Goal: Navigation & Orientation: Find specific page/section

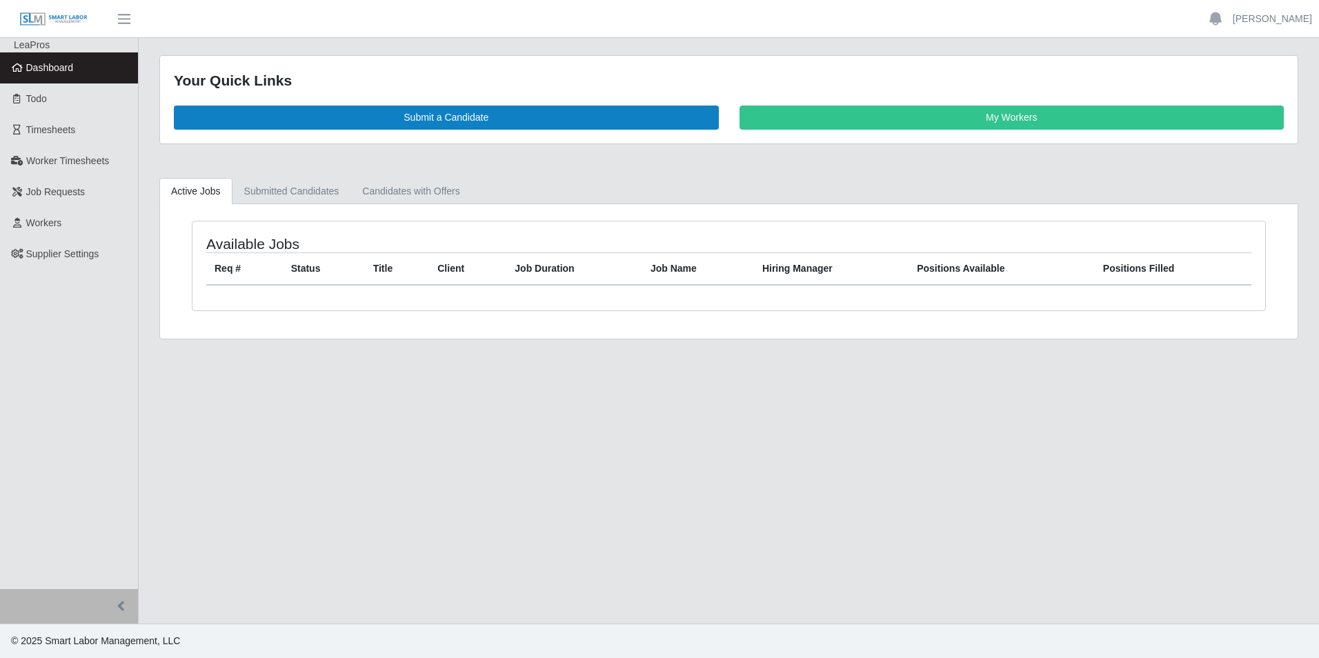
drag, startPoint x: 0, startPoint y: 0, endPoint x: 30, endPoint y: 70, distance: 75.7
click at [30, 70] on span "Dashboard" at bounding box center [50, 67] width 48 height 11
drag, startPoint x: 46, startPoint y: 70, endPoint x: 87, endPoint y: 62, distance: 42.1
click at [46, 70] on span "Dashboard" at bounding box center [50, 67] width 48 height 11
